Goal: Task Accomplishment & Management: Manage account settings

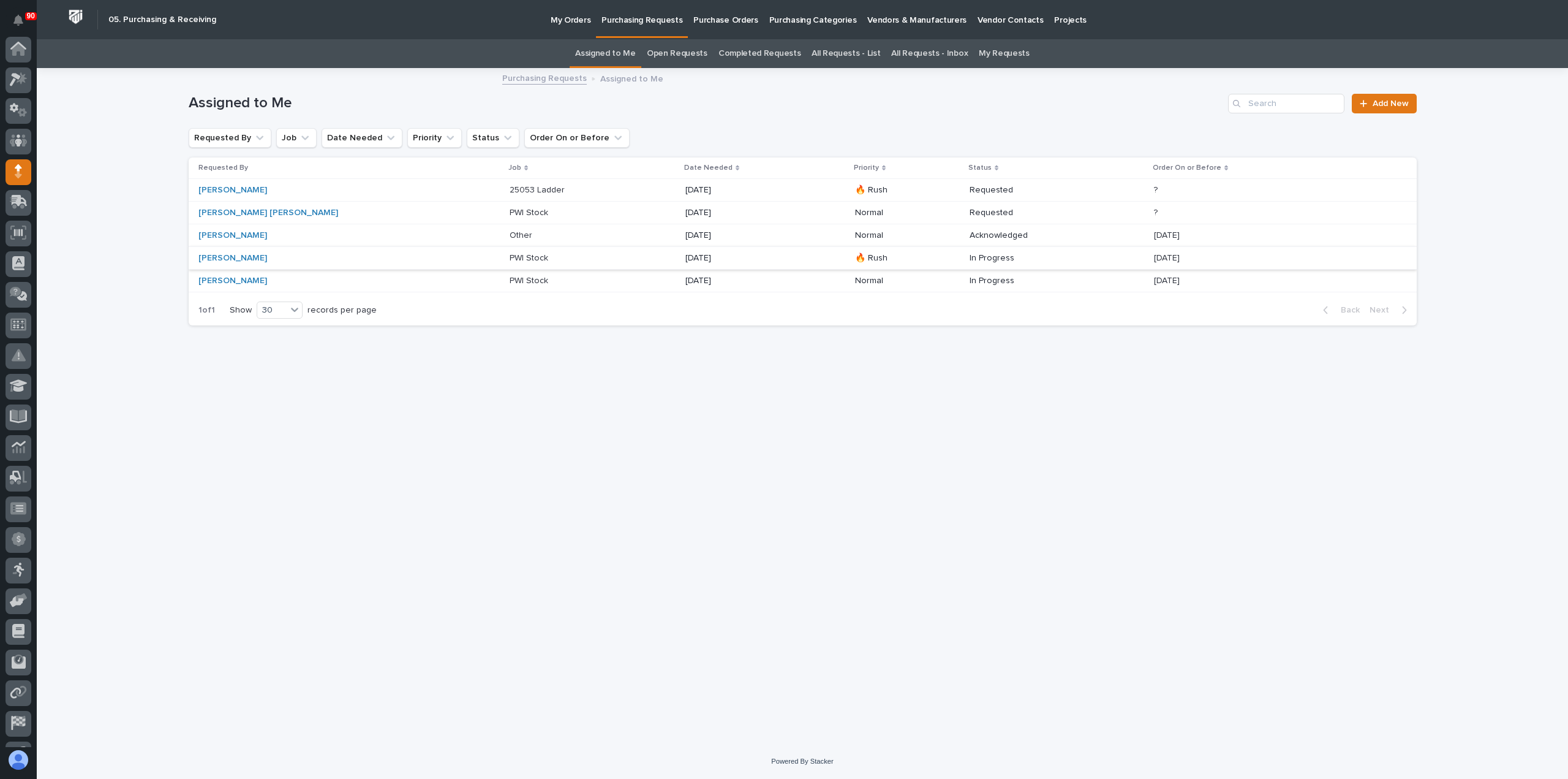
scroll to position [86, 0]
click at [575, 16] on p "My Orders" at bounding box center [570, 13] width 40 height 26
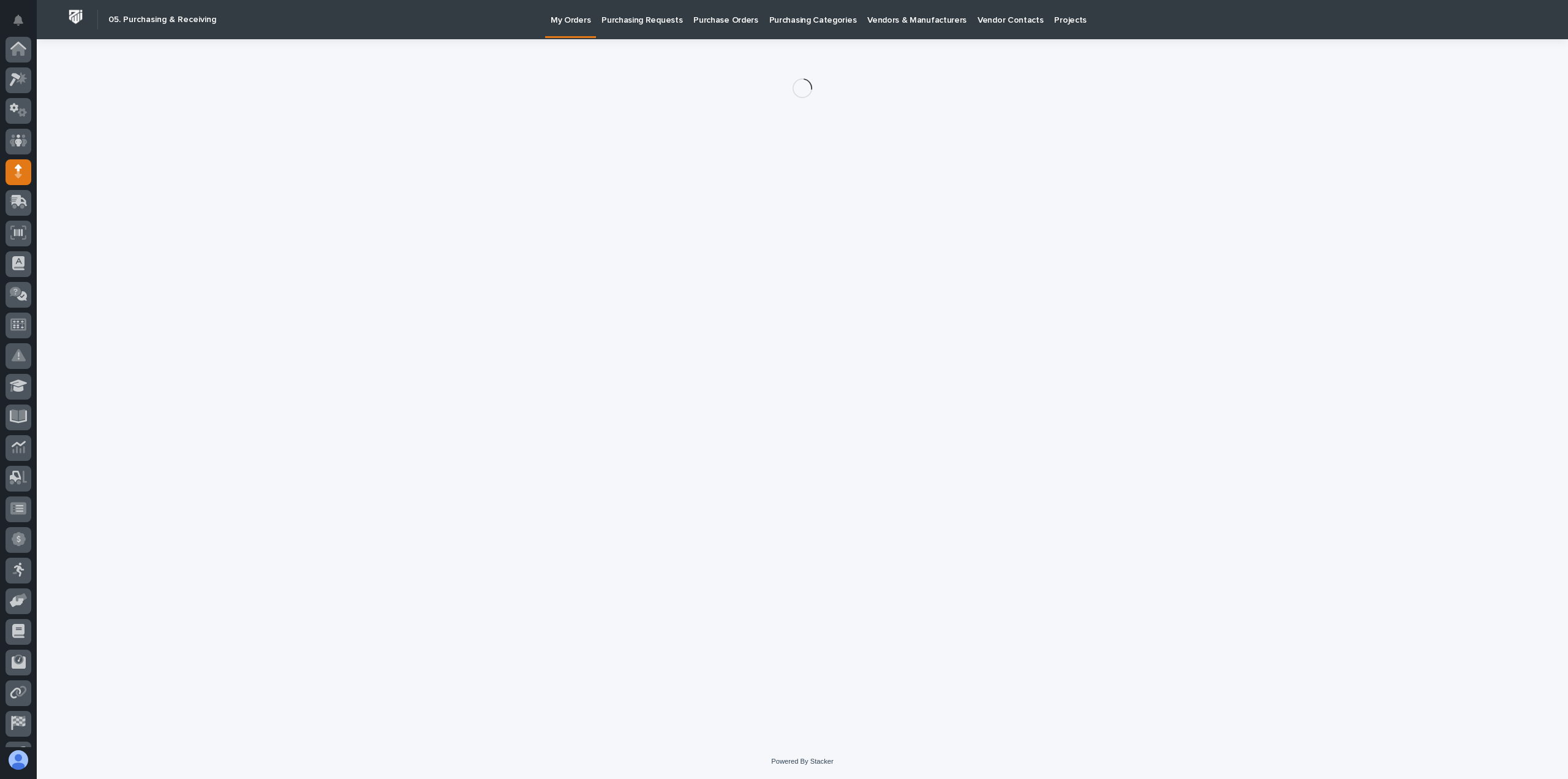
scroll to position [86, 0]
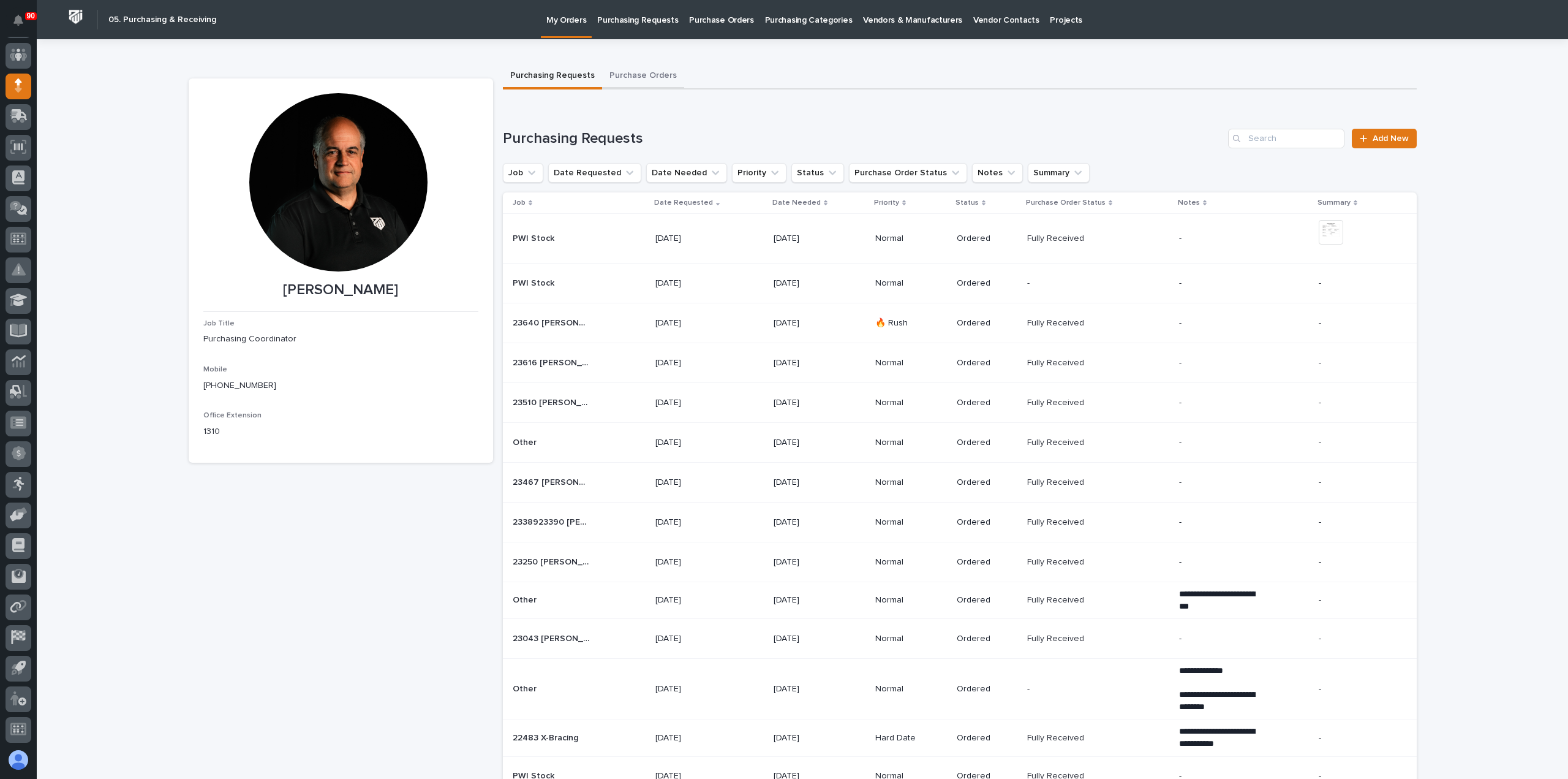
click at [644, 73] on button "Purchase Orders" at bounding box center [643, 77] width 82 height 26
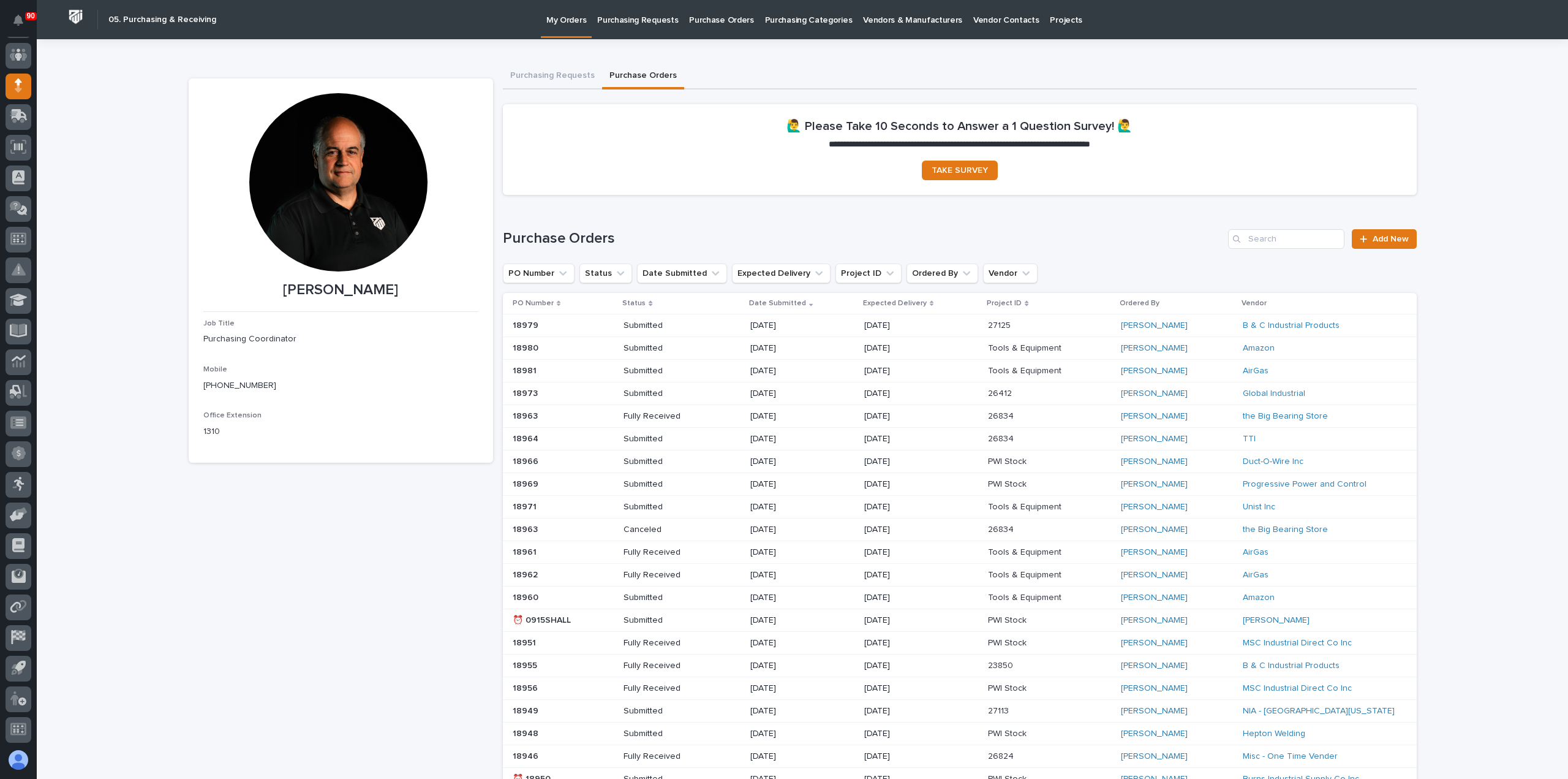
click at [638, 347] on p "Submitted" at bounding box center [667, 348] width 88 height 10
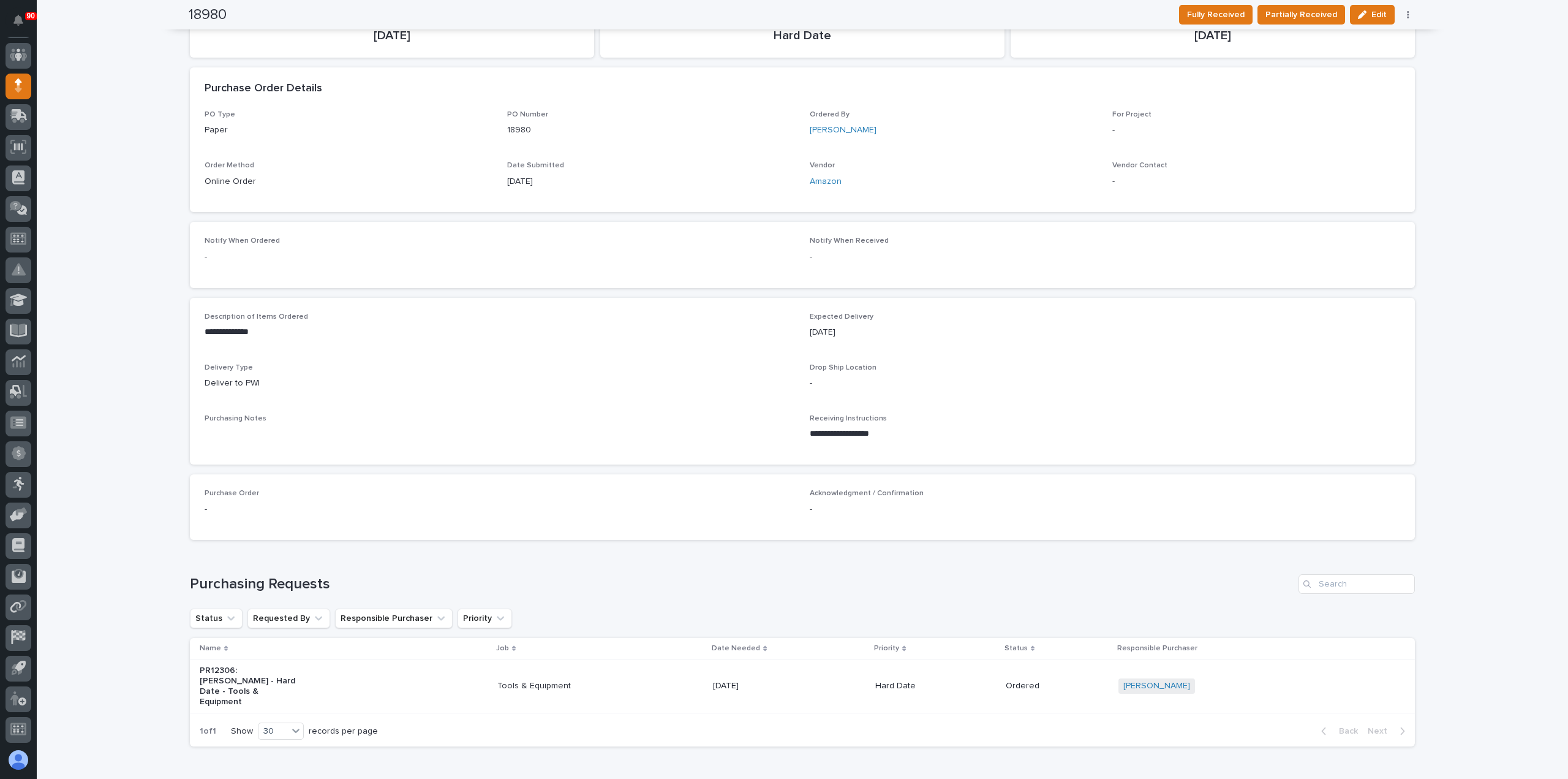
scroll to position [173, 0]
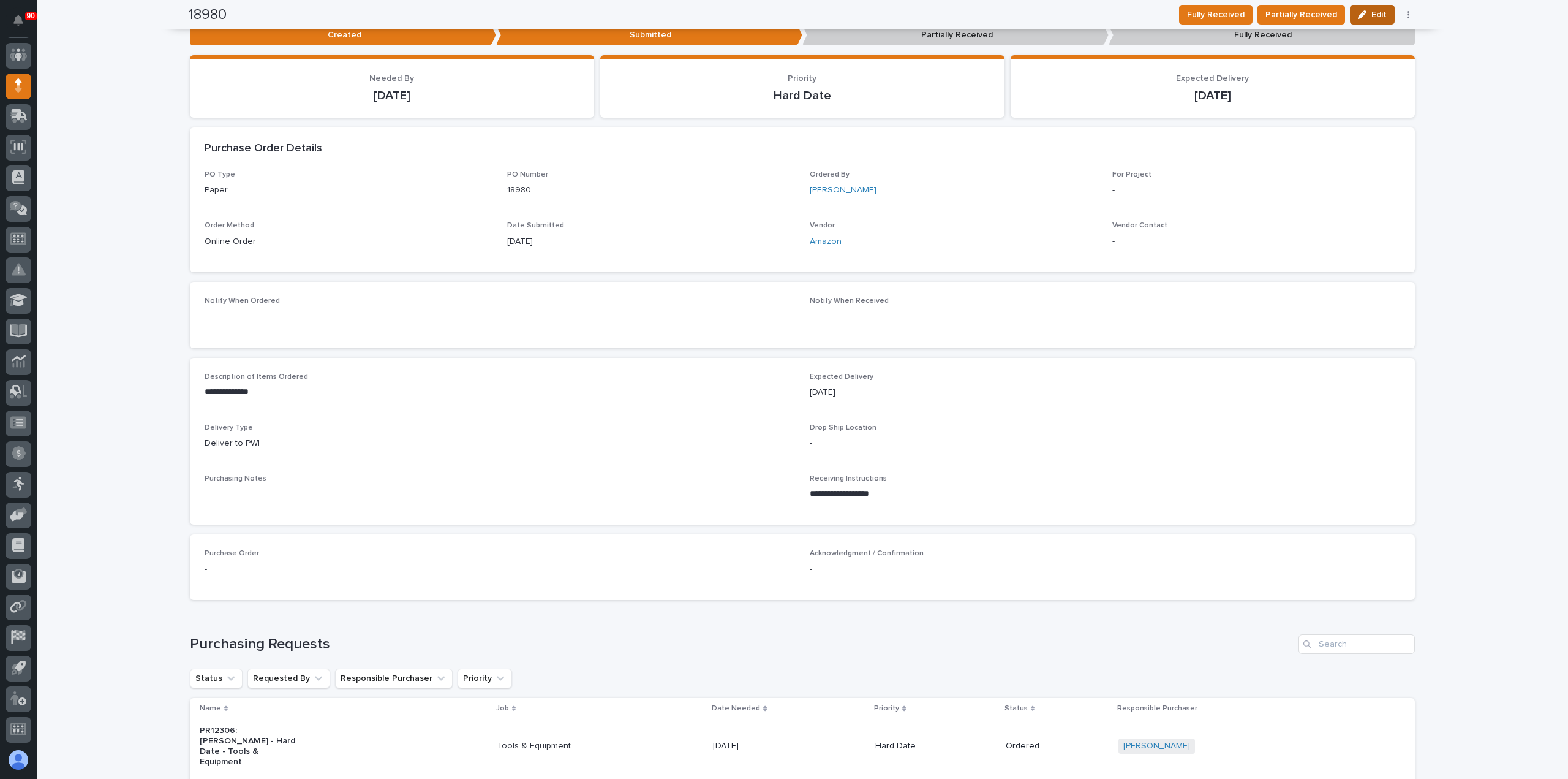
click at [1366, 13] on div "button" at bounding box center [1364, 15] width 13 height 9
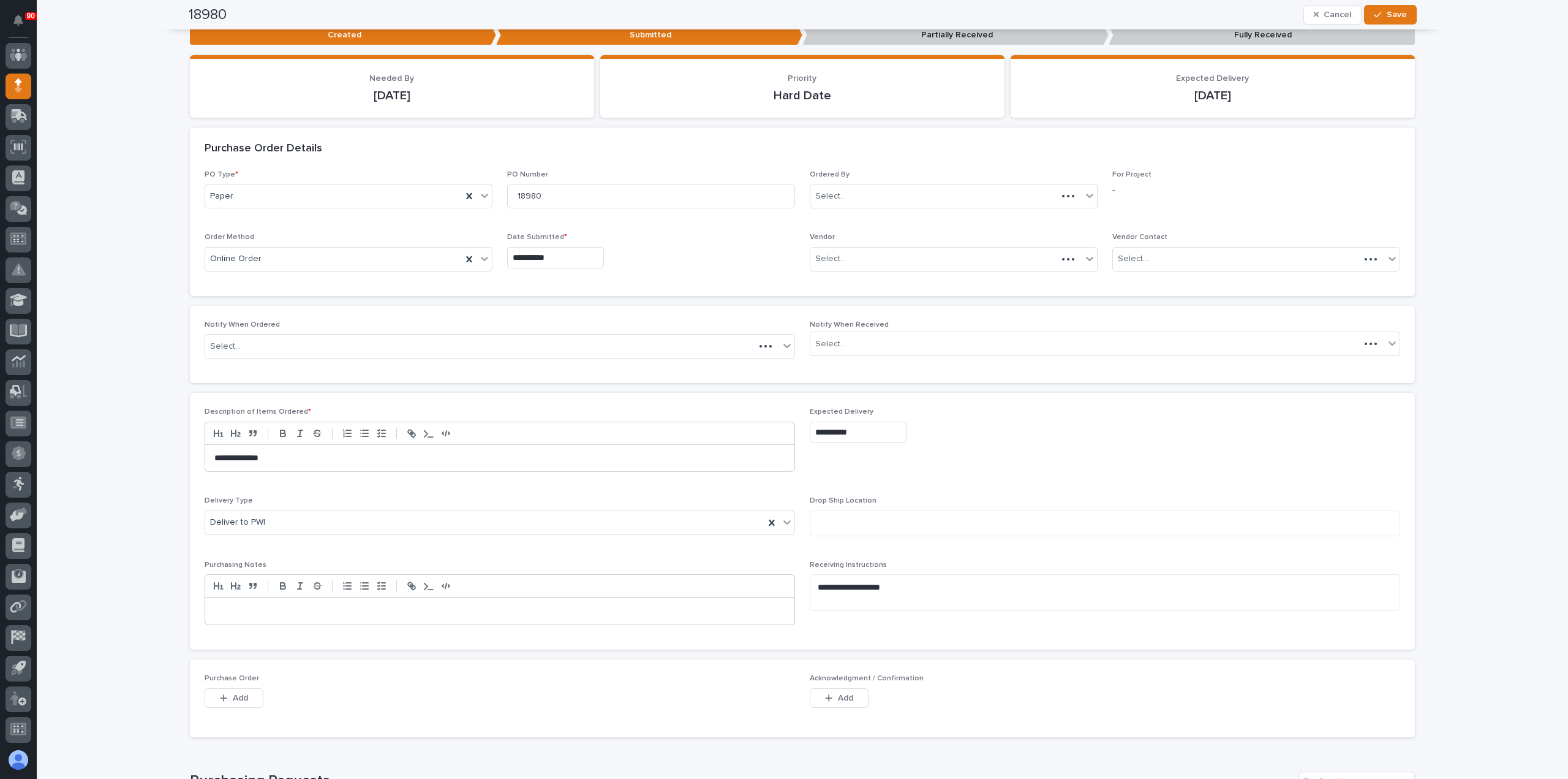
scroll to position [240, 0]
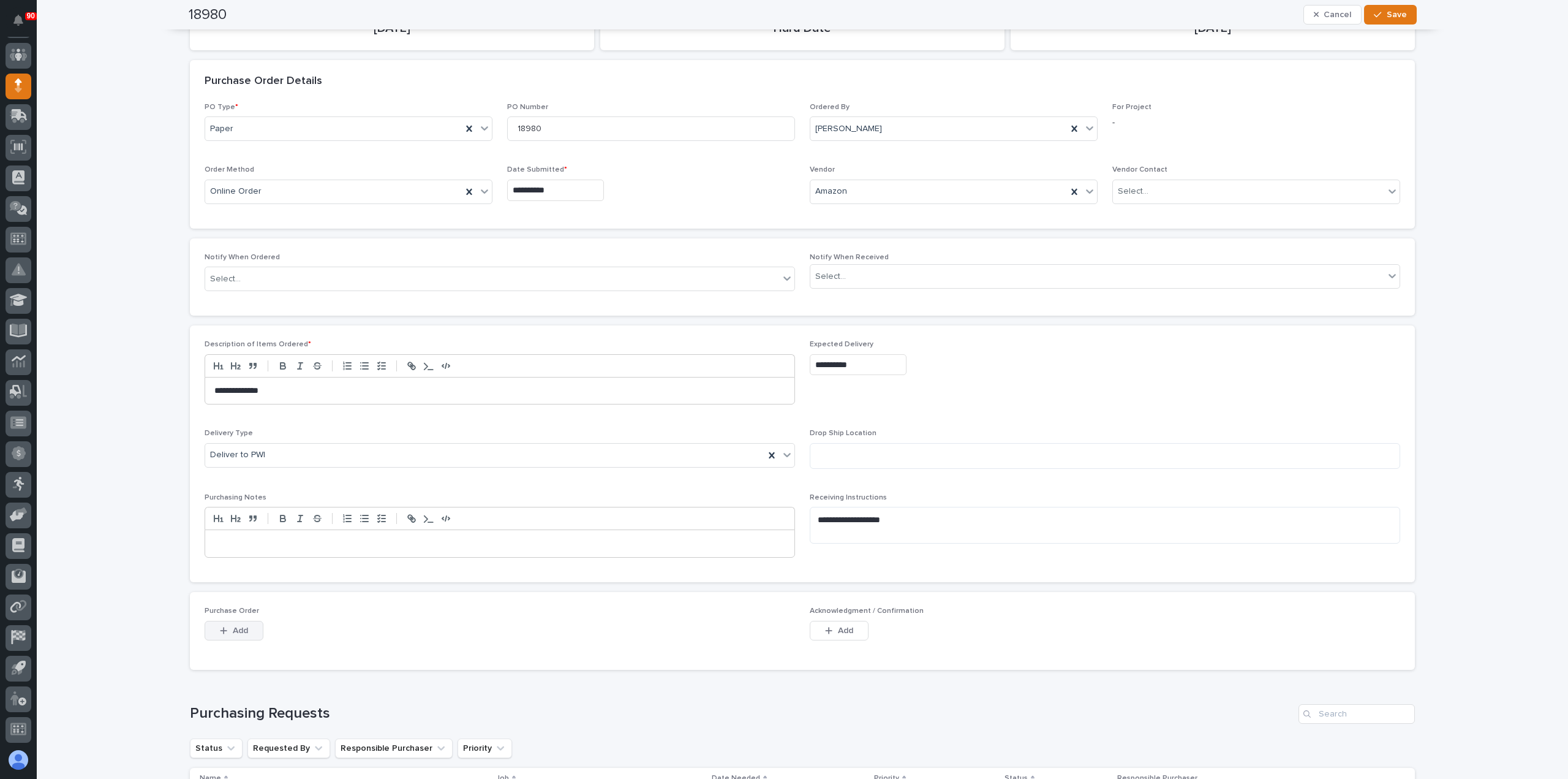
click at [244, 627] on button "Add" at bounding box center [234, 630] width 59 height 20
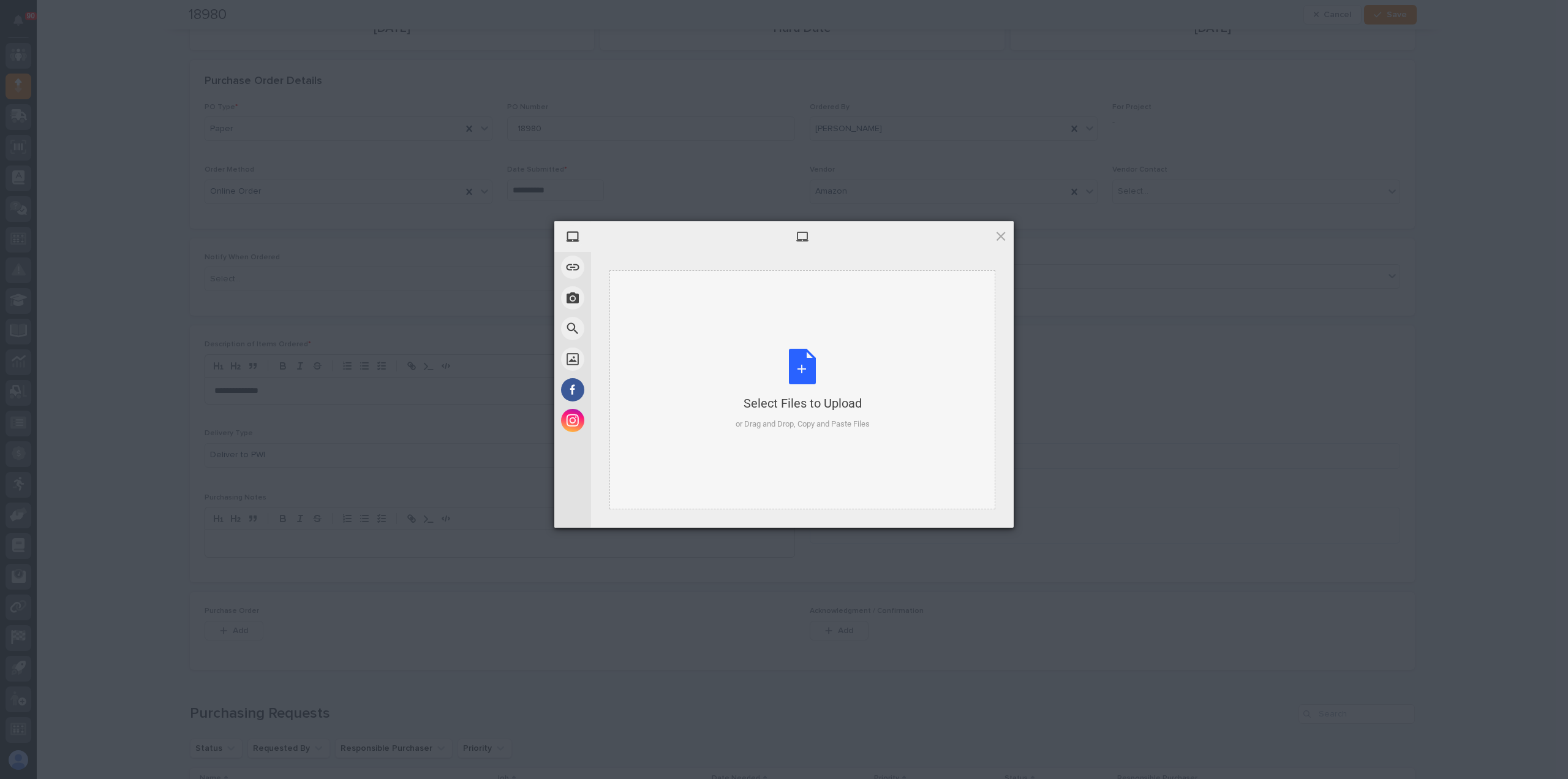
click at [798, 372] on div "Select Files to Upload or Drag and Drop, Copy and Paste Files" at bounding box center [803, 389] width 134 height 82
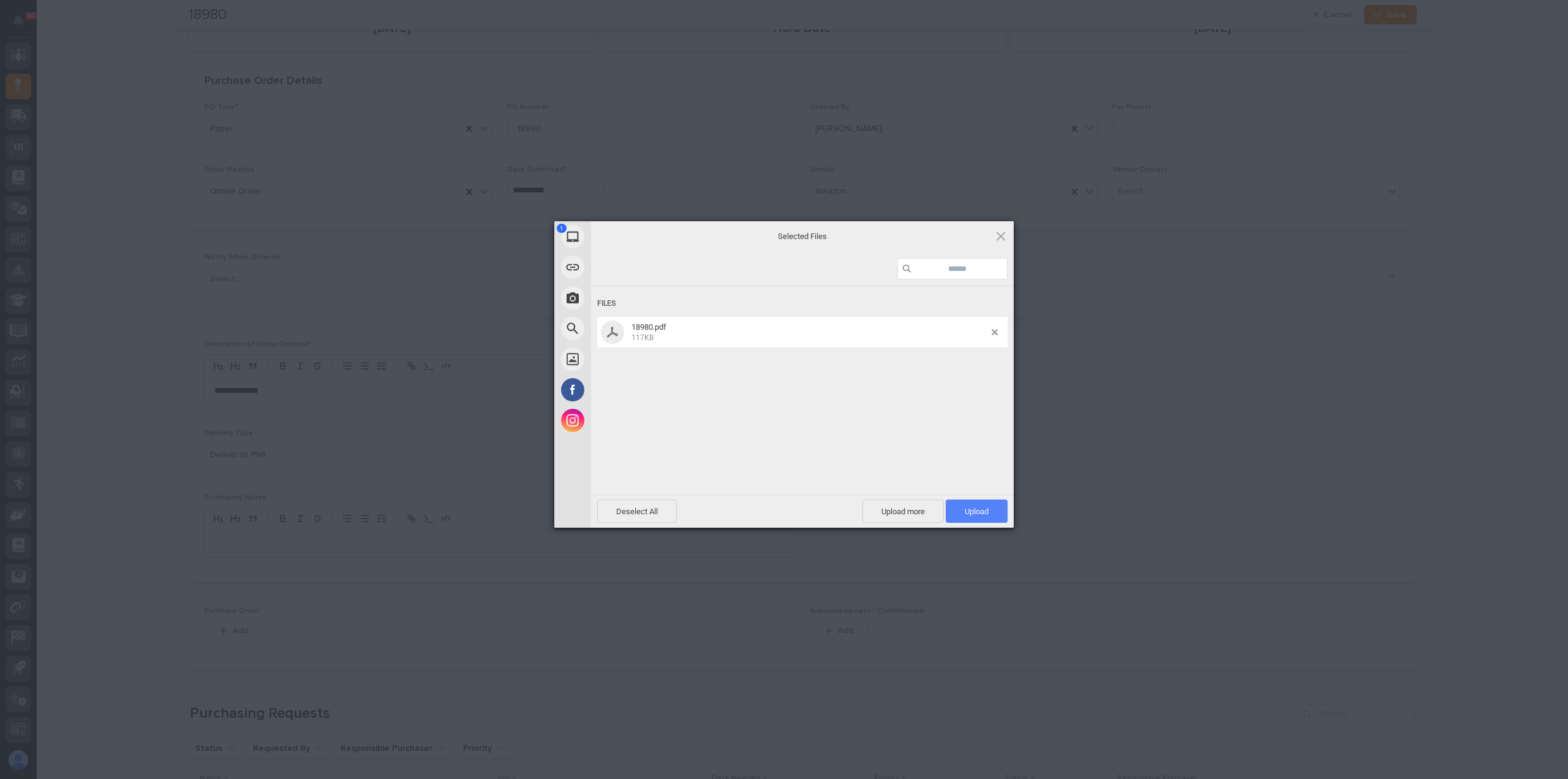
click at [964, 506] on span "Upload 1" at bounding box center [976, 511] width 24 height 9
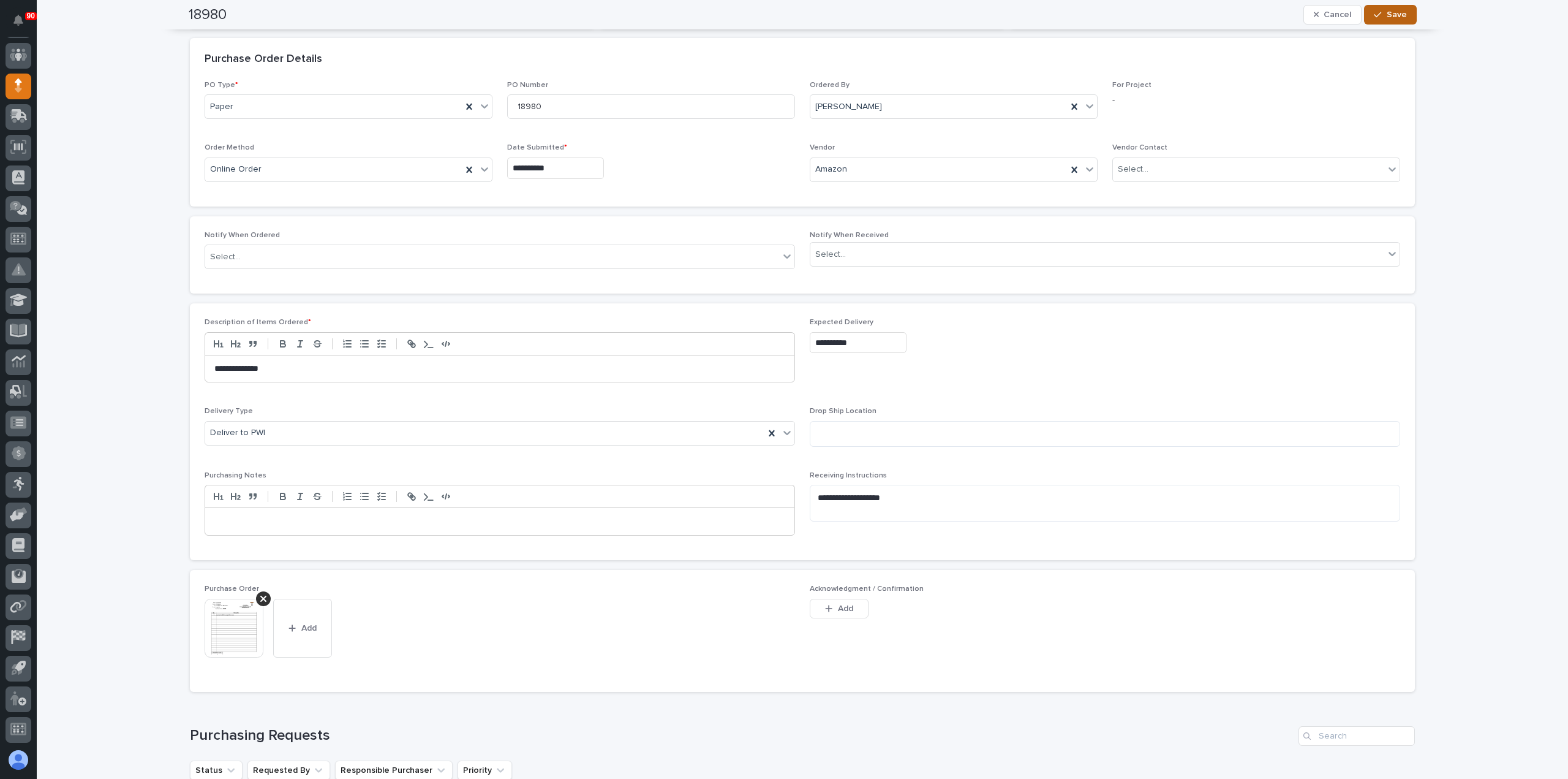
click at [1394, 11] on span "Save" at bounding box center [1397, 15] width 20 height 11
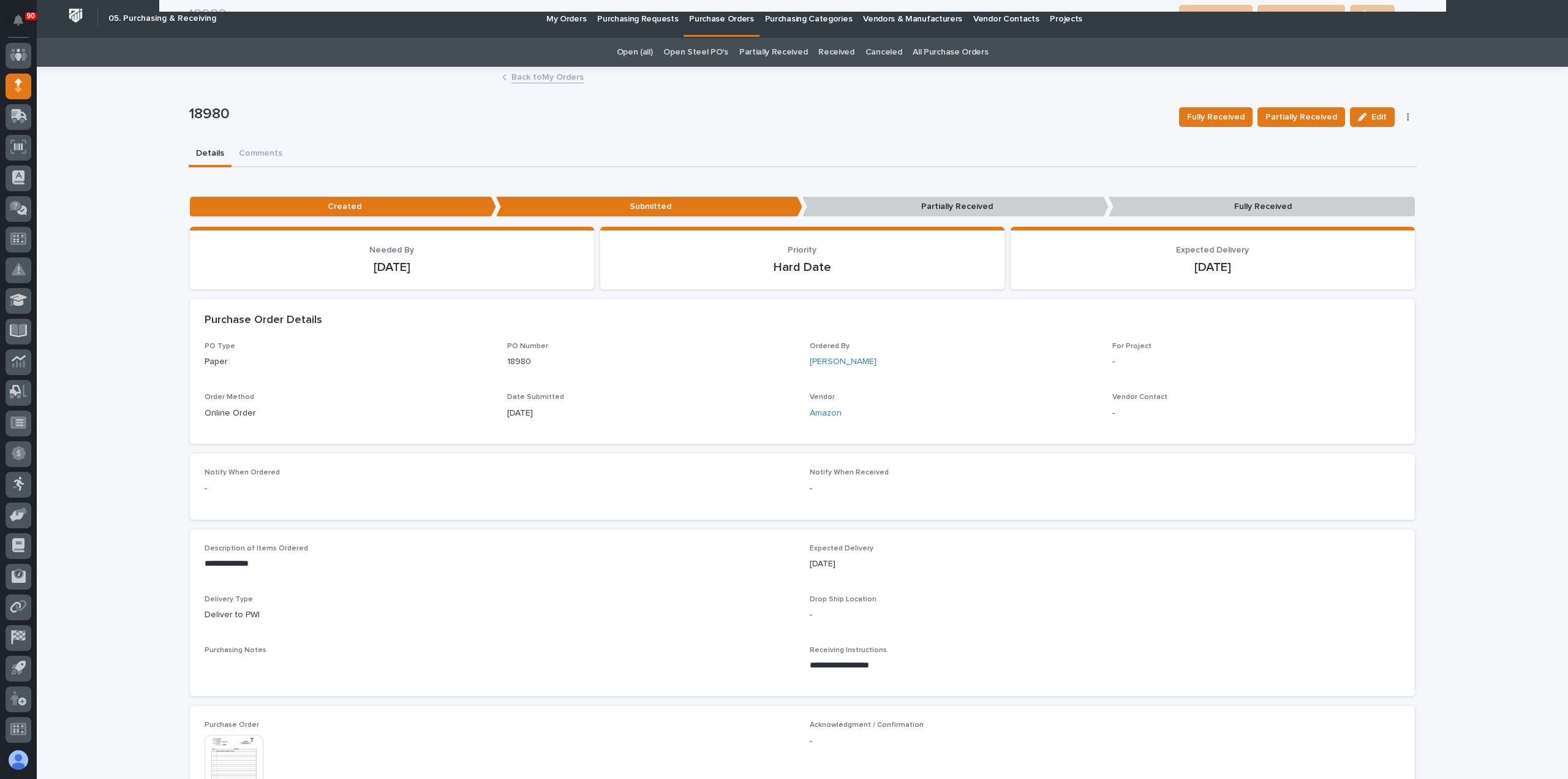
scroll to position [0, 0]
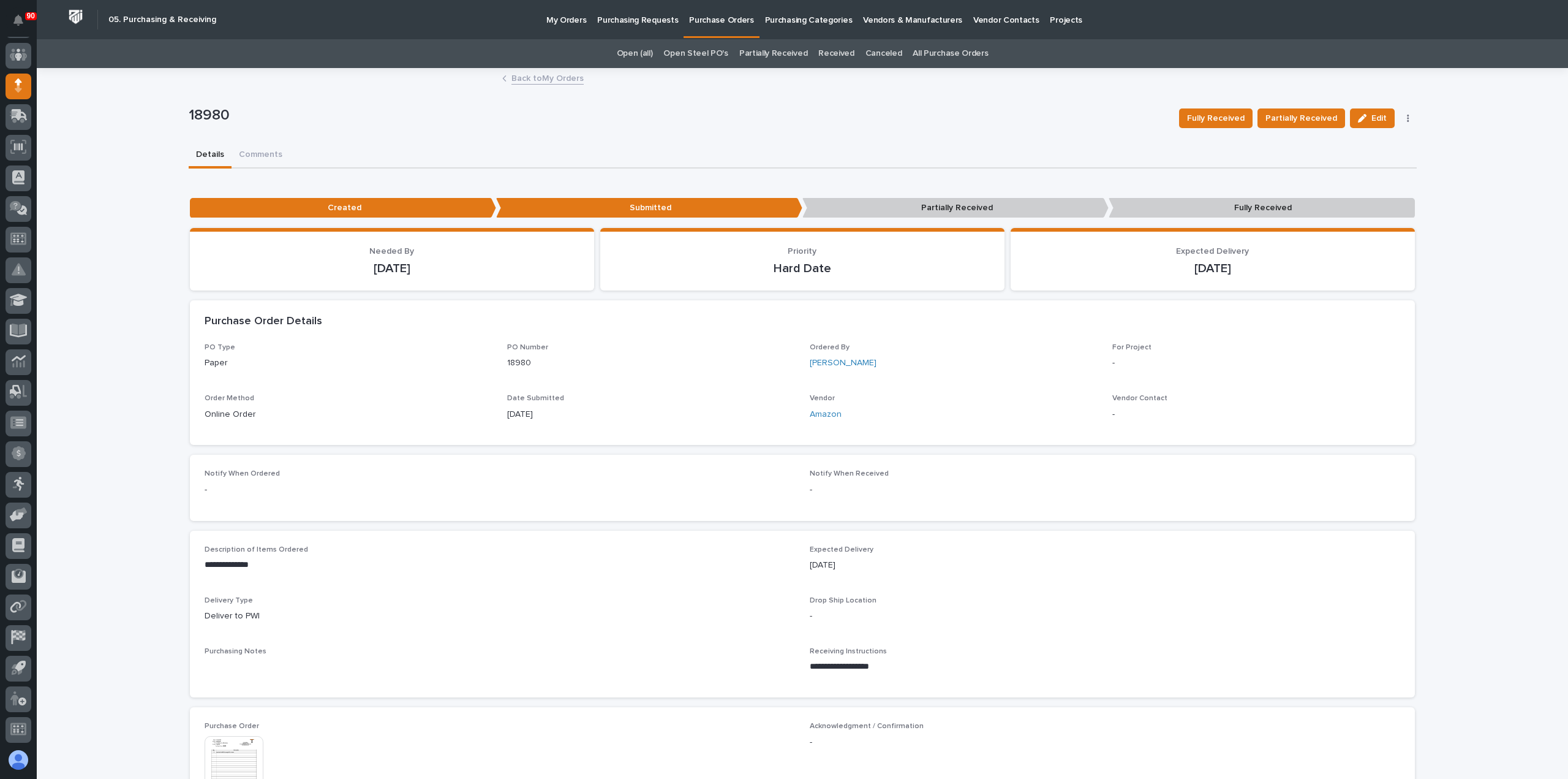
click at [564, 20] on p "My Orders" at bounding box center [566, 13] width 40 height 26
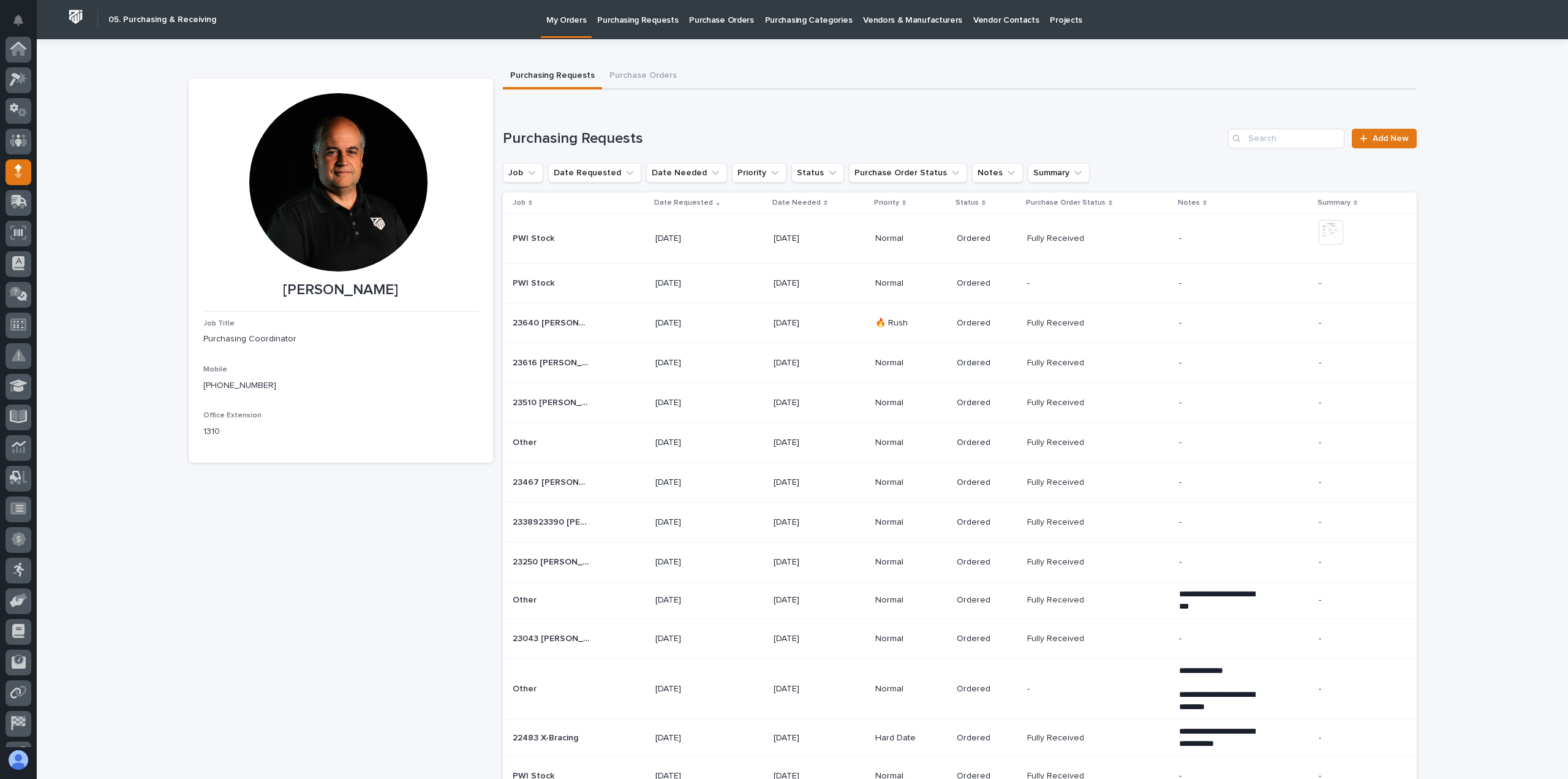
scroll to position [86, 0]
click at [626, 70] on button "Purchase Orders" at bounding box center [643, 77] width 82 height 26
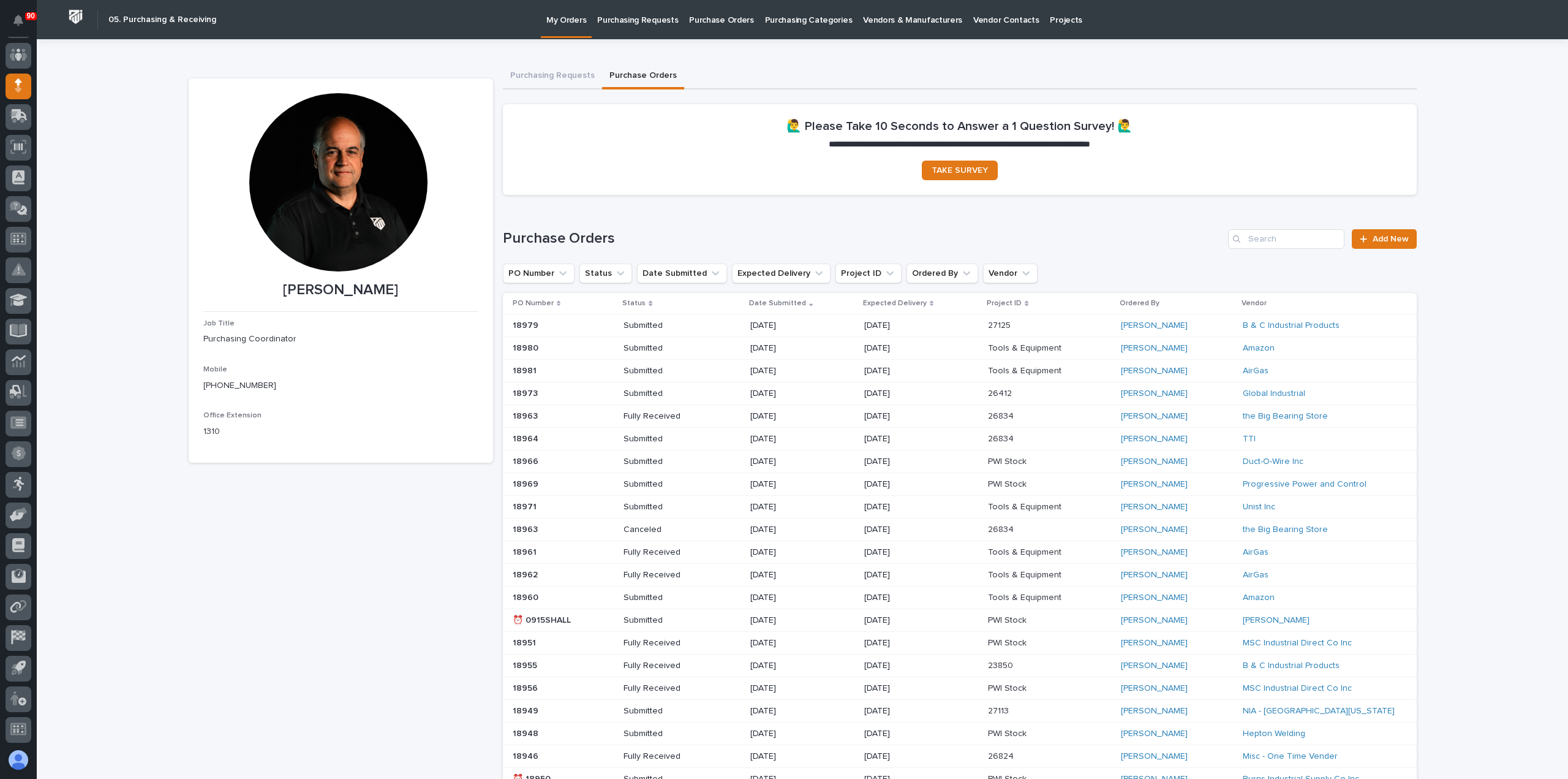
click at [600, 362] on div "18981 18981" at bounding box center [563, 371] width 102 height 20
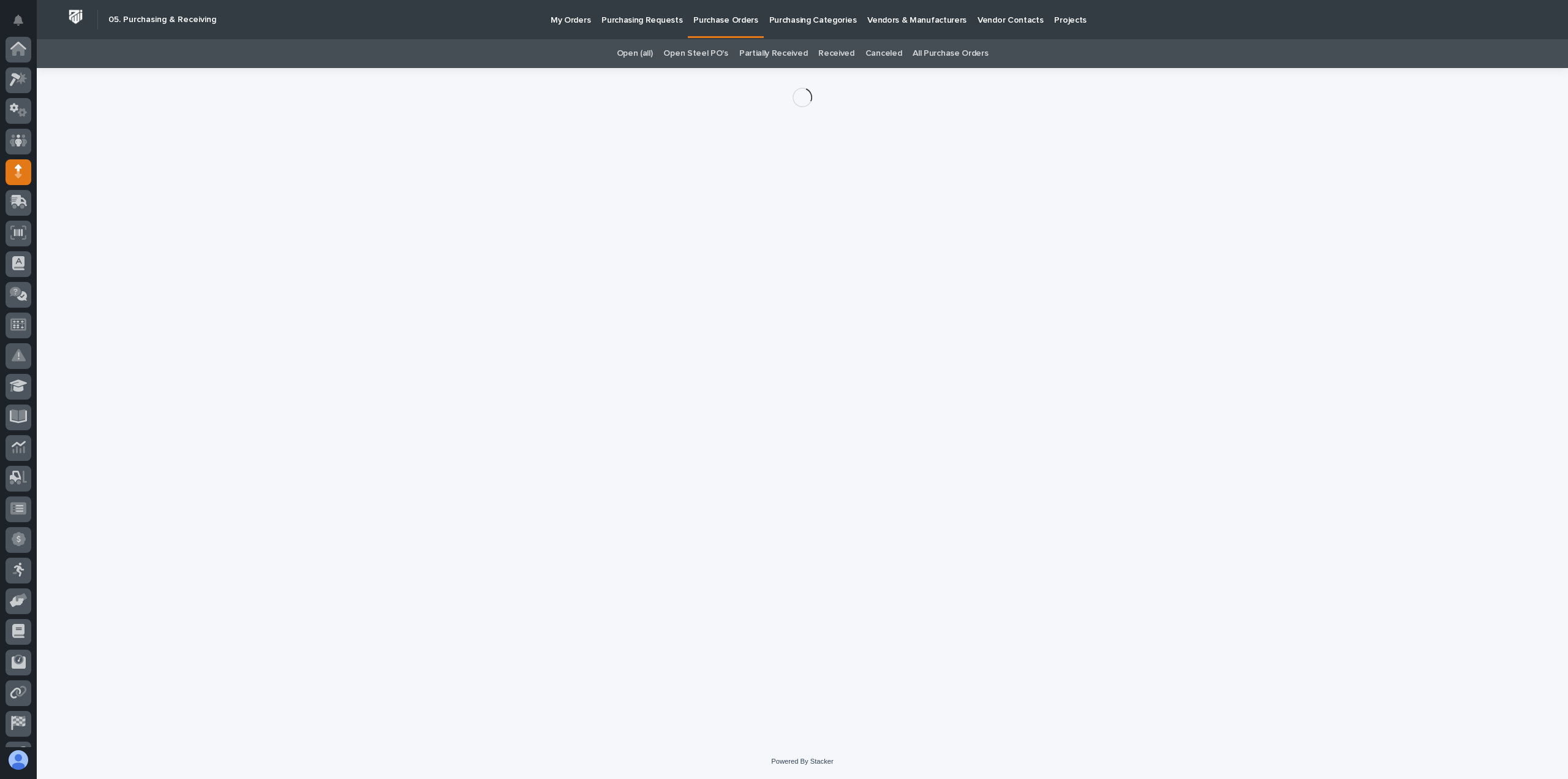
scroll to position [86, 0]
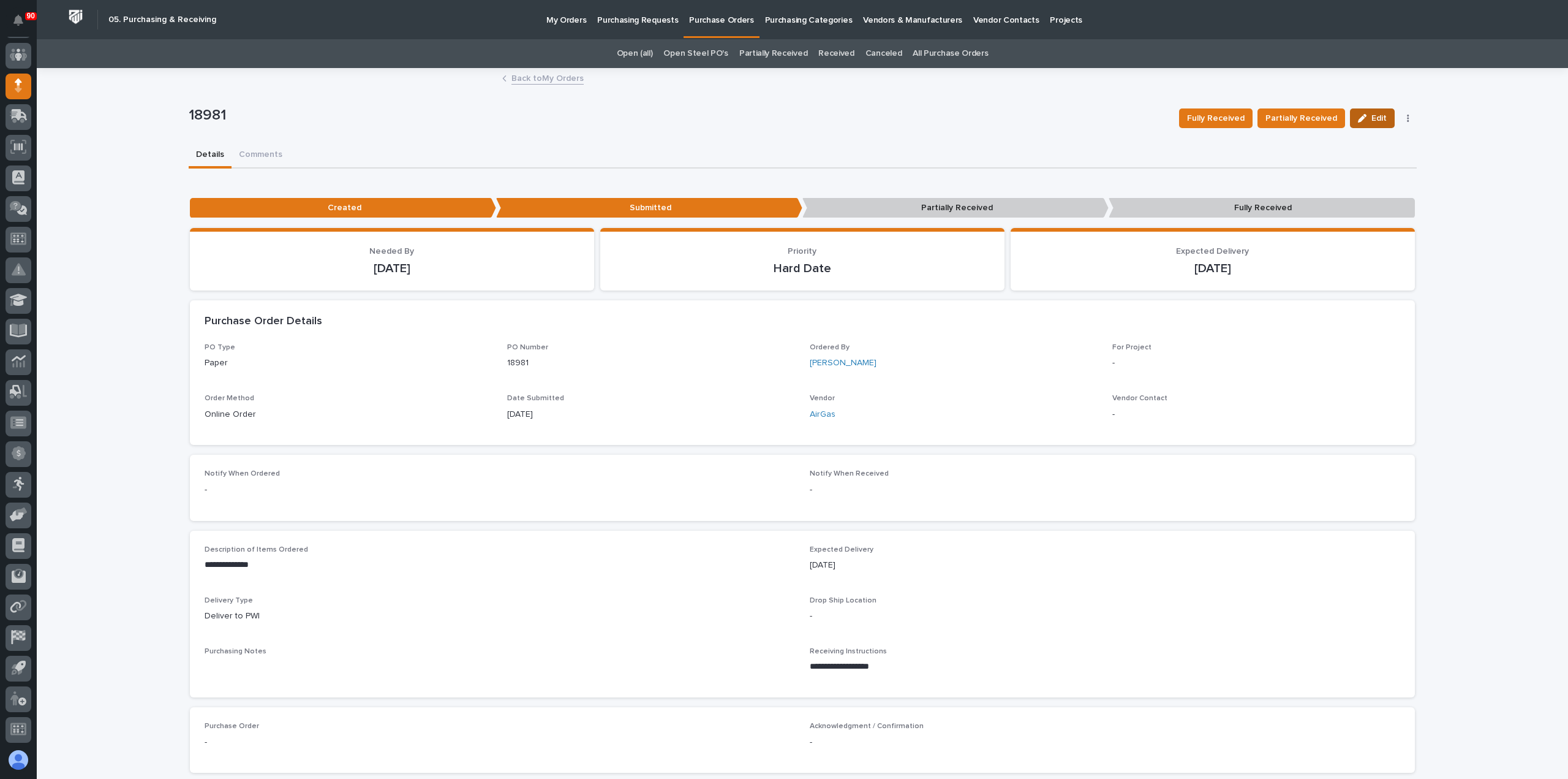
click at [1373, 116] on span "Edit" at bounding box center [1378, 118] width 15 height 11
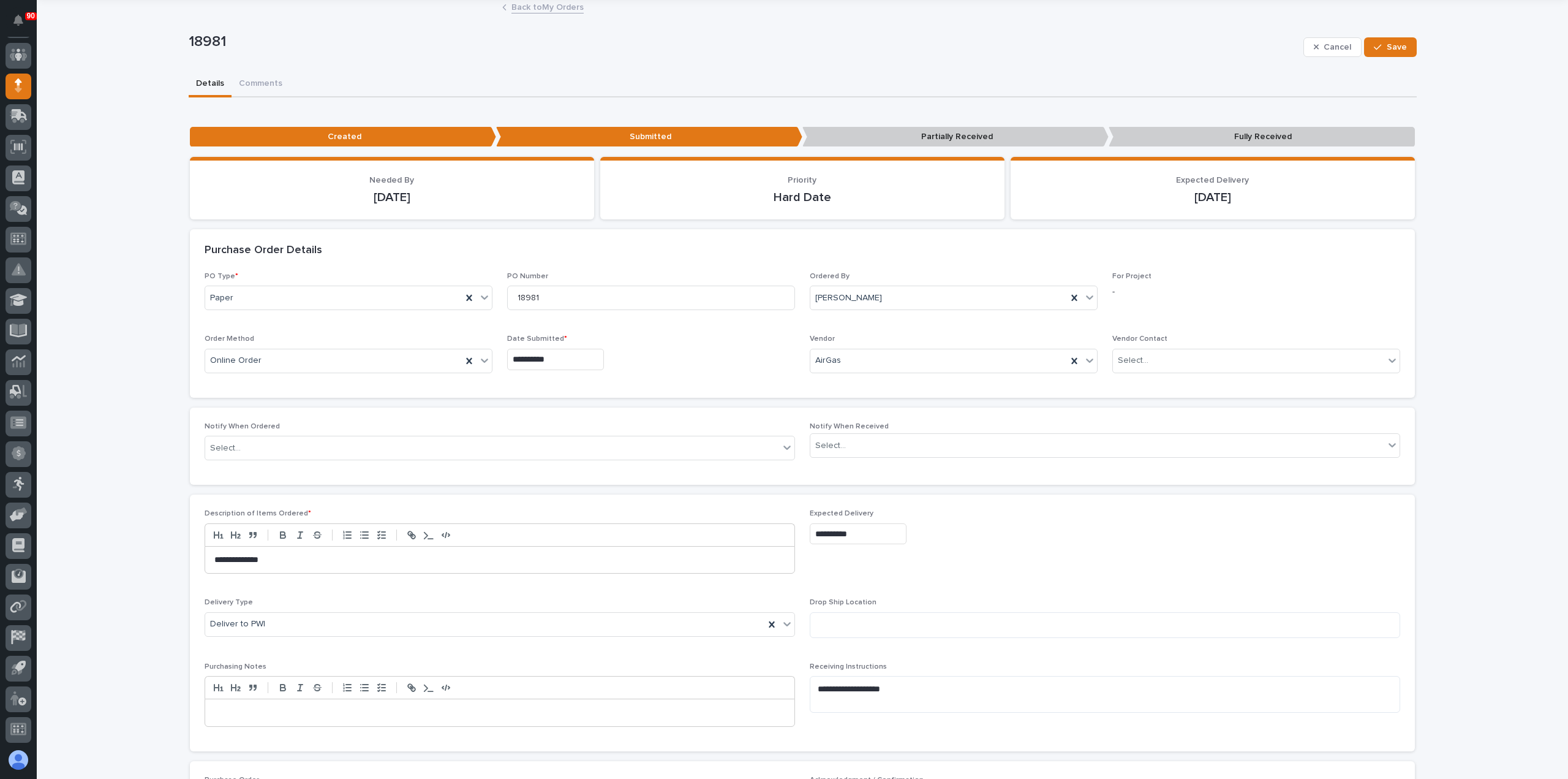
scroll to position [184, 0]
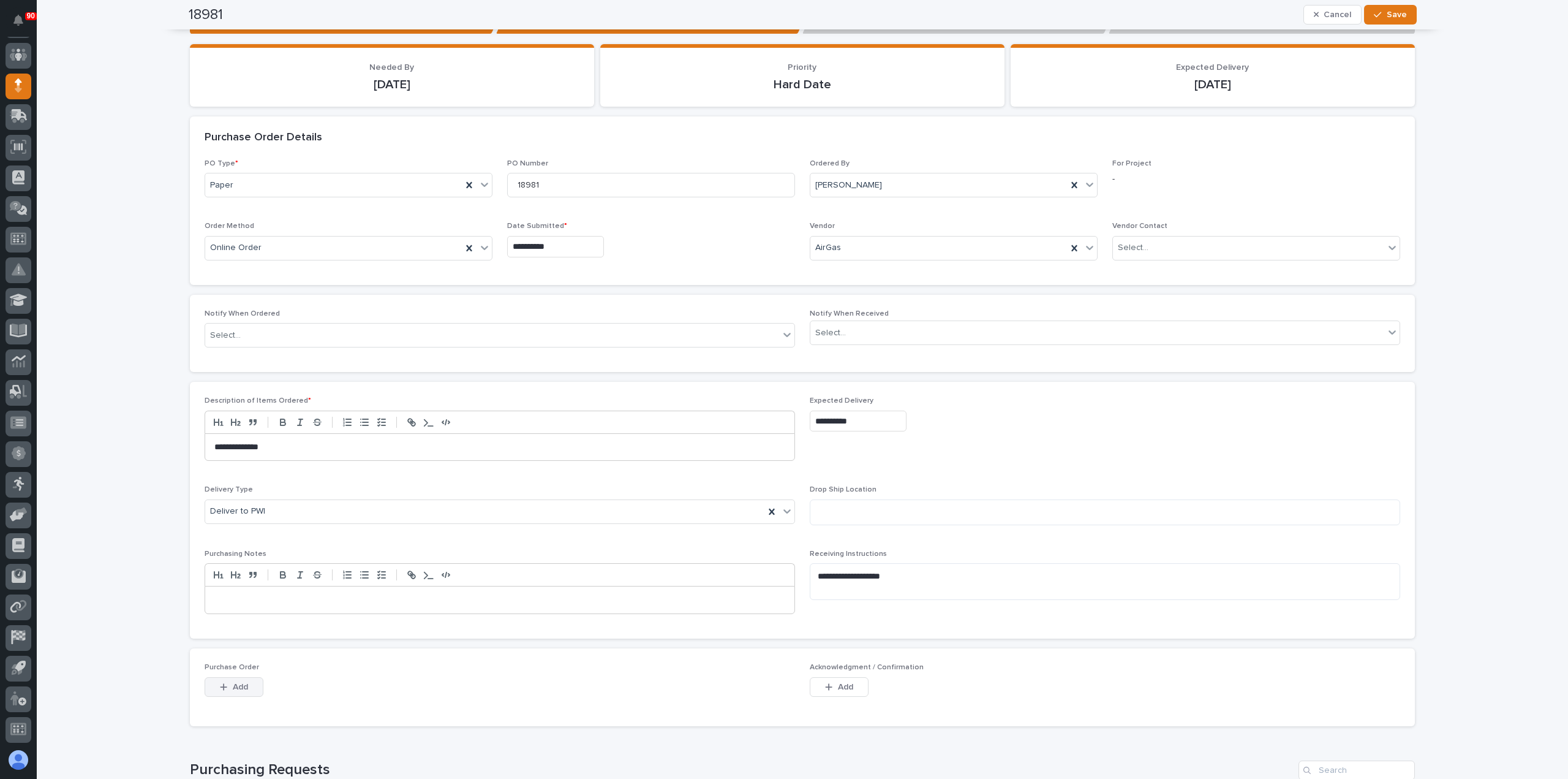
click at [224, 683] on div "button" at bounding box center [226, 687] width 12 height 9
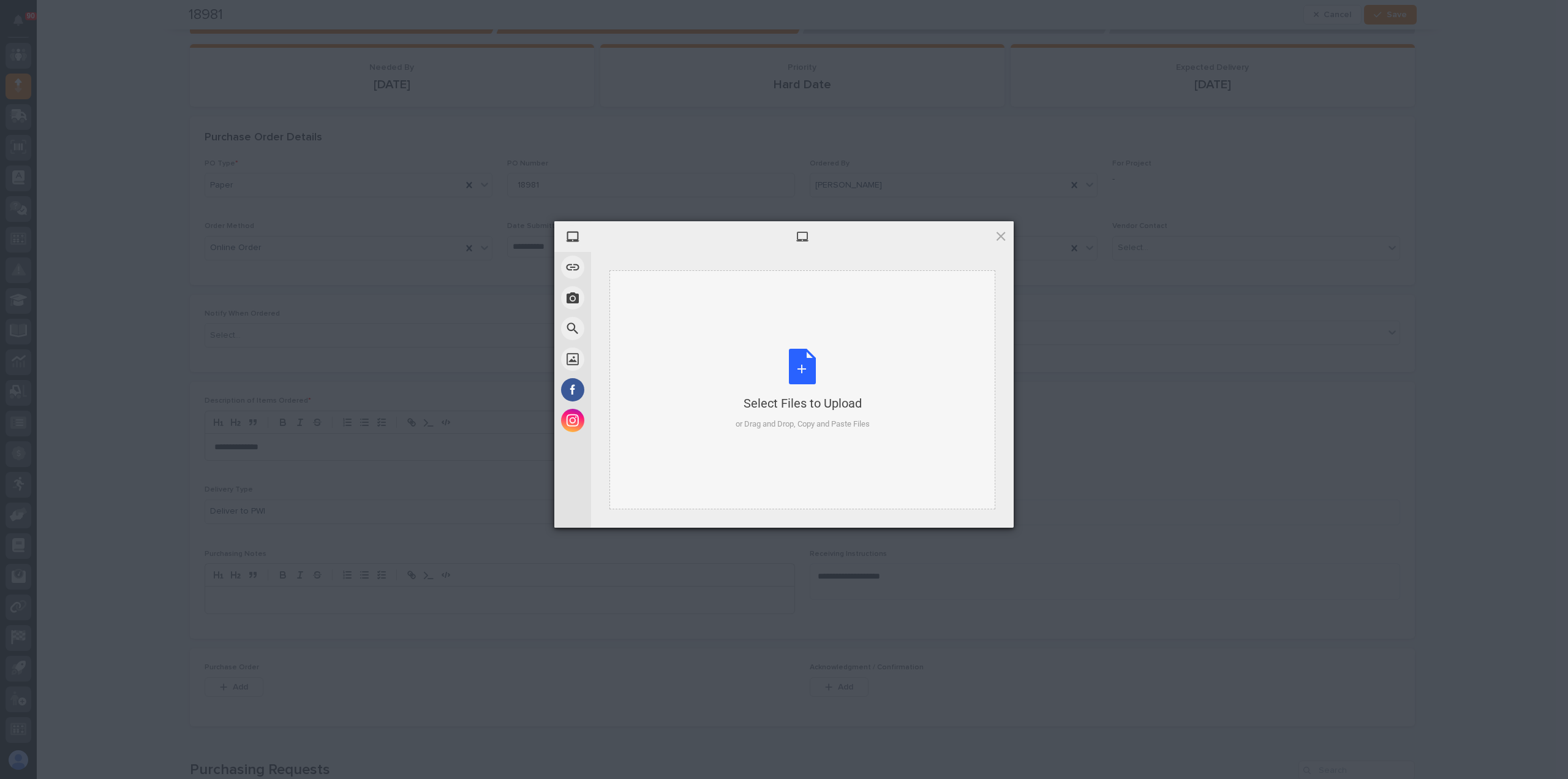
click at [798, 374] on div "Select Files to Upload or Drag and Drop, Copy and Paste Files" at bounding box center [803, 389] width 134 height 82
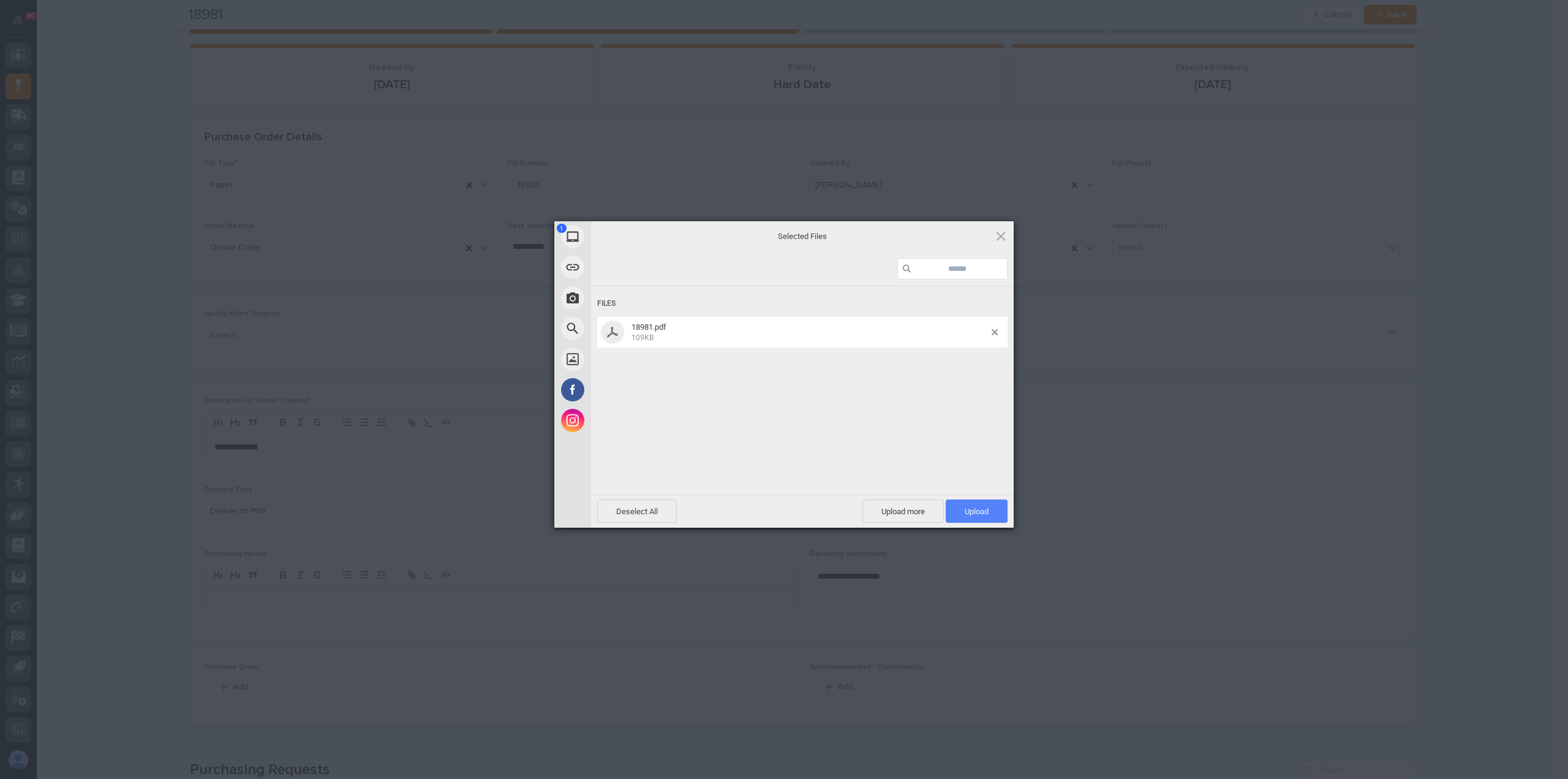
drag, startPoint x: 976, startPoint y: 506, endPoint x: 997, endPoint y: 496, distance: 23.3
click at [976, 506] on span "Upload 1" at bounding box center [976, 511] width 24 height 9
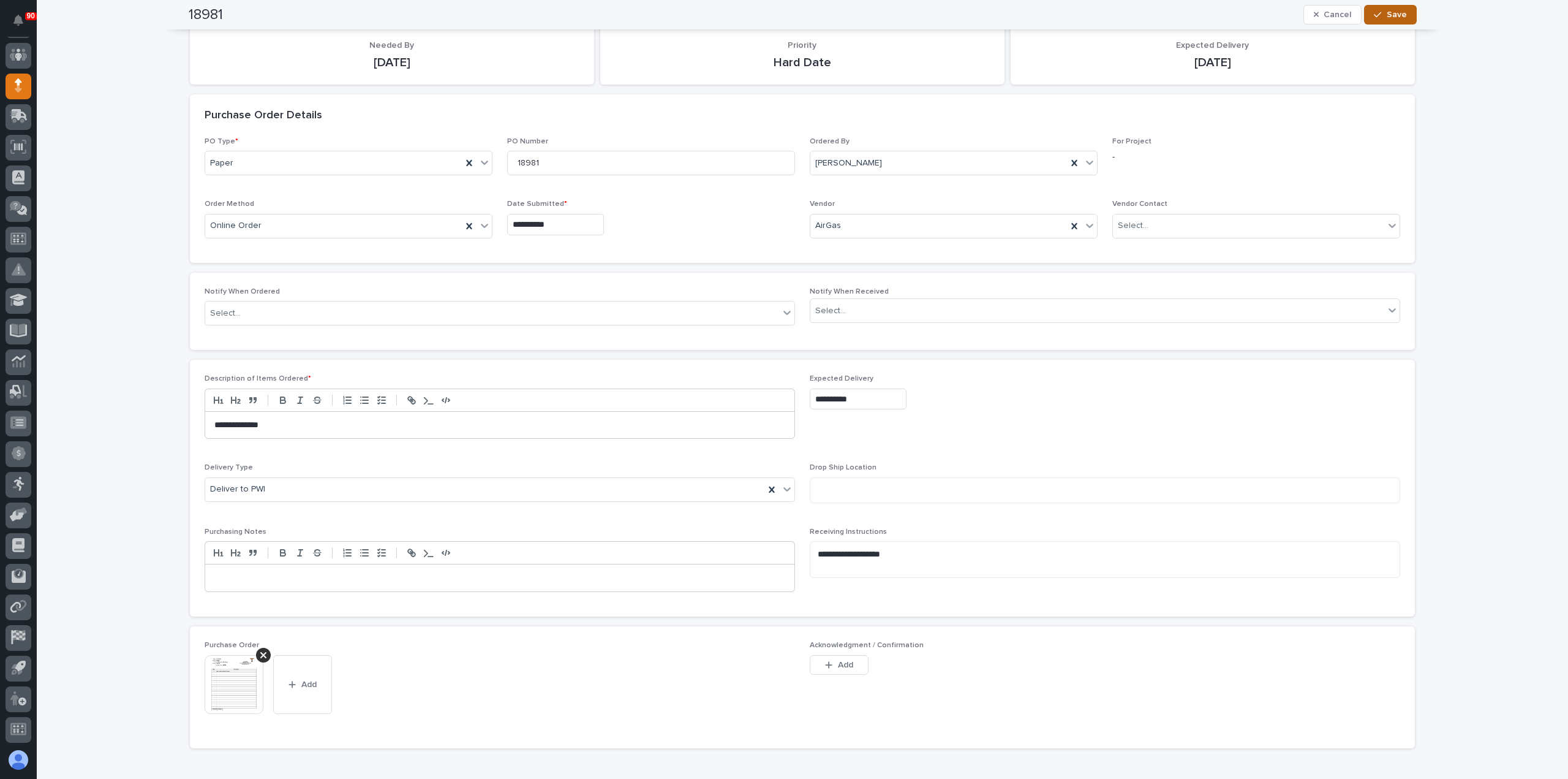
click at [1383, 8] on button "Save" at bounding box center [1390, 15] width 52 height 20
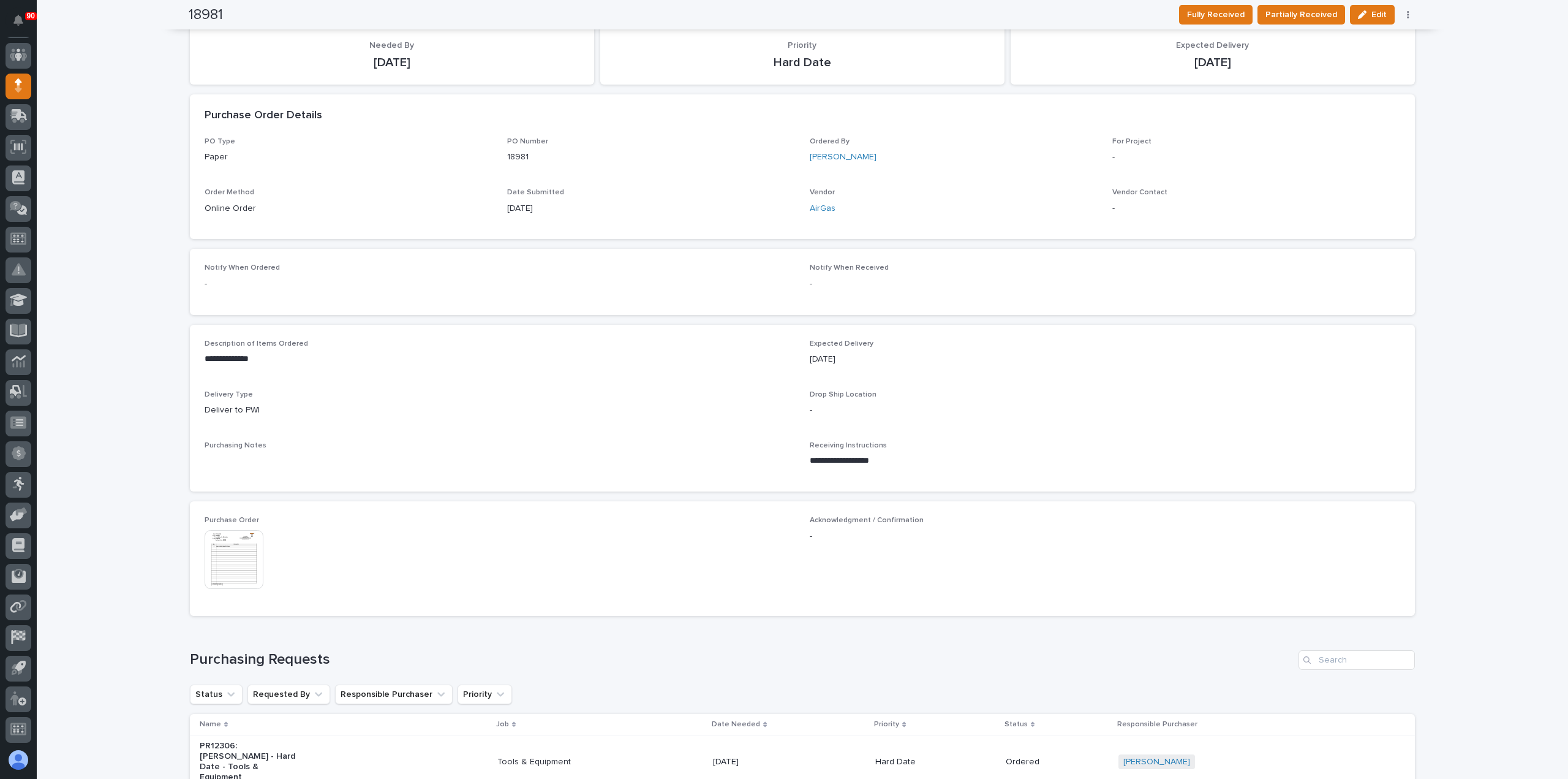
scroll to position [140, 0]
